Goal: Task Accomplishment & Management: Manage account settings

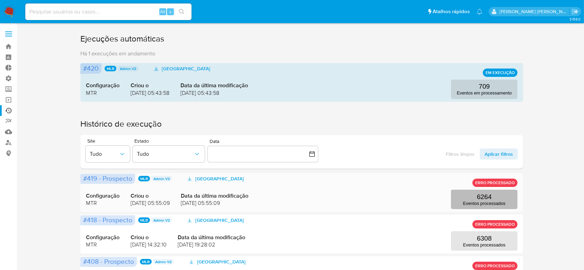
click at [479, 200] on p "6264" at bounding box center [484, 197] width 15 height 8
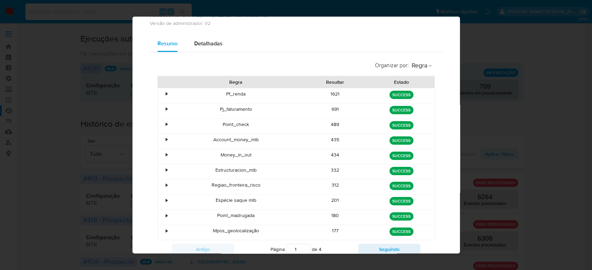
scroll to position [46, 0]
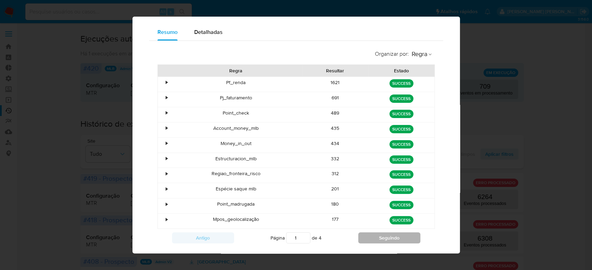
click at [373, 239] on button "Seguindo" at bounding box center [389, 238] width 62 height 11
type input "2"
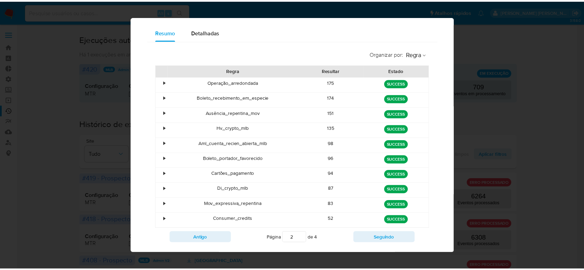
scroll to position [0, 0]
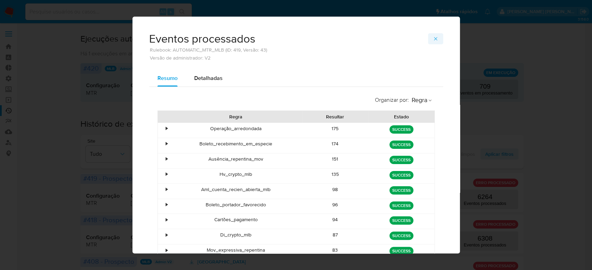
click at [433, 43] on span "button" at bounding box center [436, 39] width 6 height 10
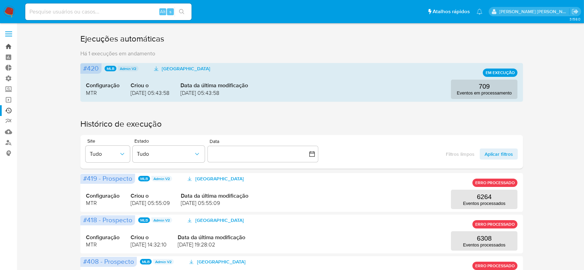
click at [8, 45] on link "Bandeja" at bounding box center [41, 46] width 82 height 11
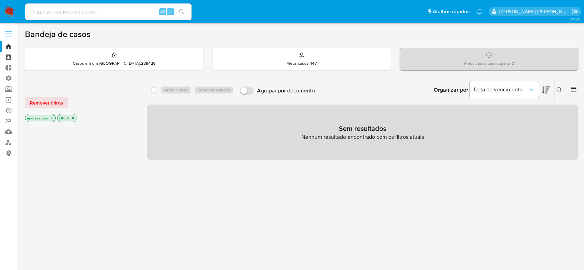
click at [9, 52] on link "Painel" at bounding box center [41, 57] width 82 height 11
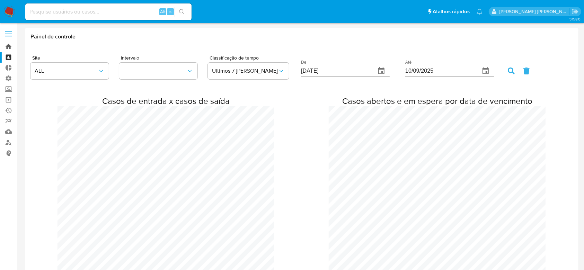
click at [12, 48] on link "Bandeja" at bounding box center [41, 46] width 82 height 11
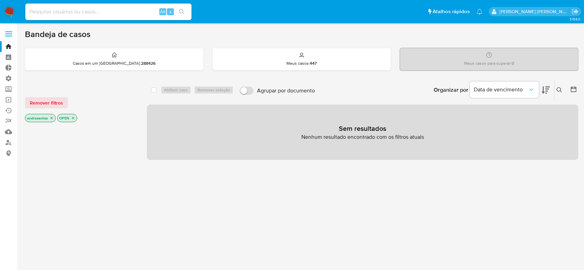
click at [52, 118] on icon "close-filter" at bounding box center [52, 118] width 2 height 2
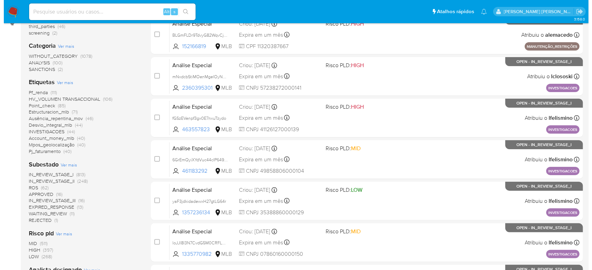
scroll to position [139, 0]
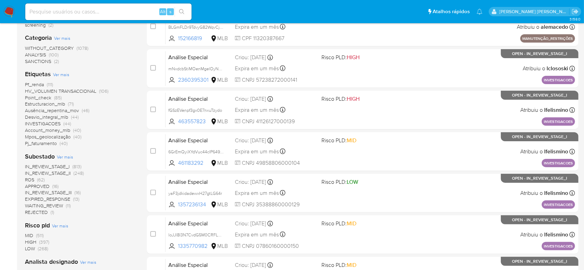
click at [65, 156] on span "Ver mais" at bounding box center [65, 157] width 16 height 6
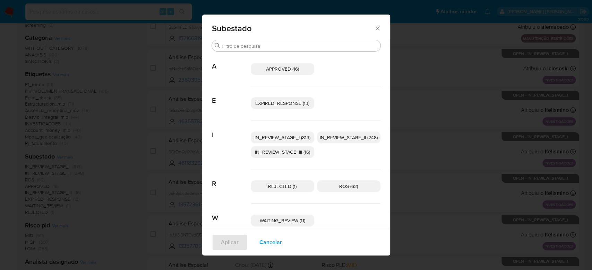
click at [264, 137] on span "IN_REVIEW_STAGE_I (813)" at bounding box center [282, 137] width 56 height 7
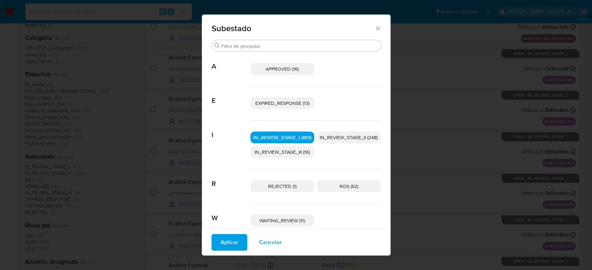
click at [322, 134] on span "IN_REVIEW_STAGE_II (248)" at bounding box center [349, 137] width 58 height 7
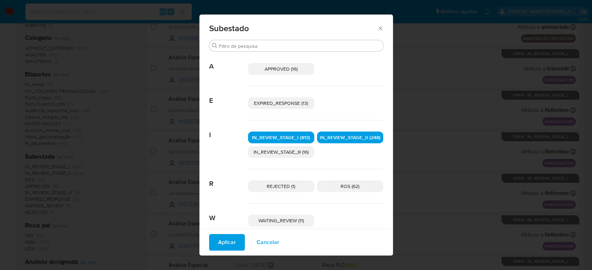
click at [232, 248] on button "Aplicar" at bounding box center [227, 242] width 36 height 17
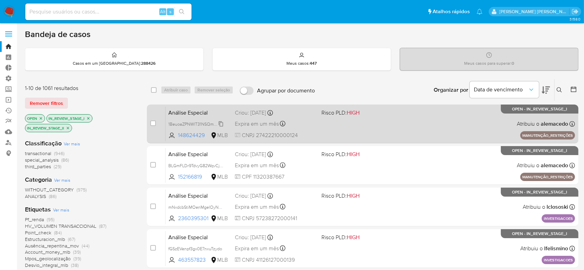
click at [219, 126] on span "1BeuoaZPNWlT31NSQmnW5Ura" at bounding box center [198, 124] width 61 height 8
click at [320, 125] on div "Análise Especial 1BeuoaZPNWlT31NSQmnW5Ura 148624429 MLB Risco PLD: HIGH Criou: …" at bounding box center [371, 123] width 410 height 35
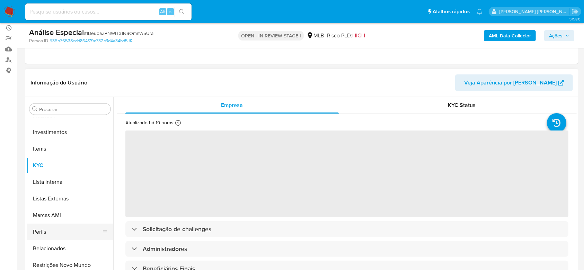
scroll to position [139, 0]
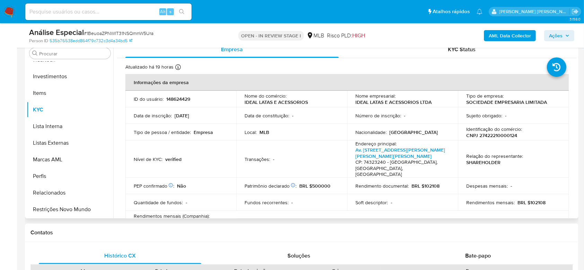
select select "10"
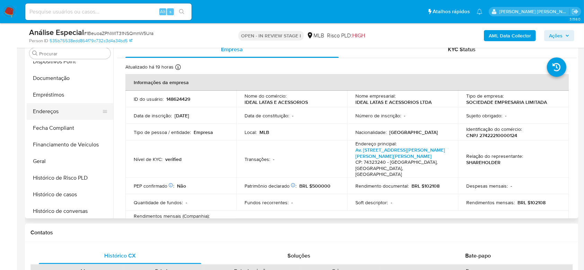
scroll to position [95, 0]
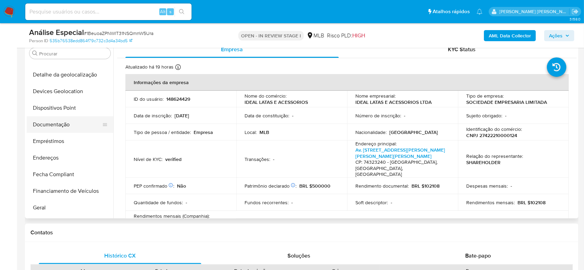
click at [45, 125] on button "Documentação" at bounding box center [67, 124] width 81 height 17
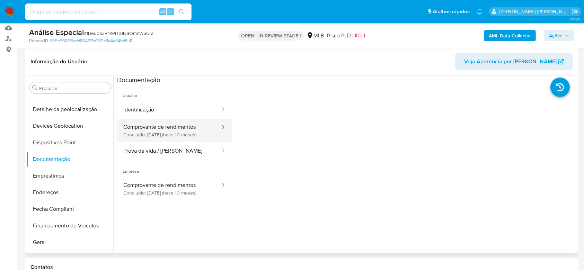
scroll to position [92, 0]
